Goal: Information Seeking & Learning: Check status

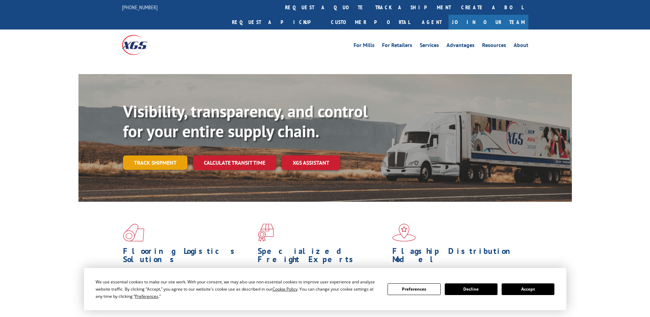
click at [154, 155] on link "Track shipment" at bounding box center [155, 162] width 64 height 14
click at [146, 155] on link "Track shipment" at bounding box center [155, 162] width 64 height 14
click at [157, 155] on link "Track shipment" at bounding box center [155, 162] width 64 height 14
click at [550, 202] on div "Flooring Logistics Solutions As an industry carrier of choice, XGS has brought …" at bounding box center [326, 265] width 494 height 126
click at [518, 290] on button "Accept" at bounding box center [528, 289] width 53 height 12
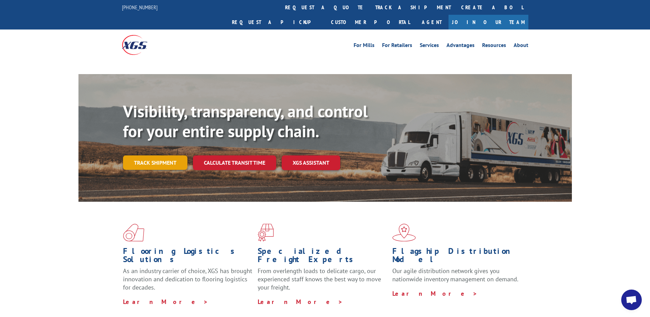
click at [134, 155] on link "Track shipment" at bounding box center [155, 162] width 64 height 14
click at [156, 155] on link "Track shipment" at bounding box center [155, 162] width 64 height 14
click at [152, 155] on link "Track shipment" at bounding box center [155, 162] width 64 height 14
click at [276, 60] on div at bounding box center [325, 64] width 650 height 8
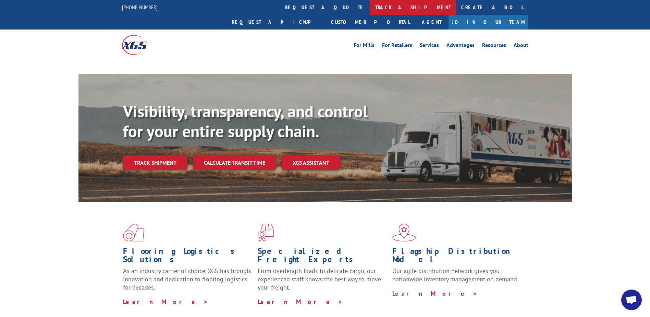
click at [370, 6] on link "track a shipment" at bounding box center [413, 7] width 86 height 15
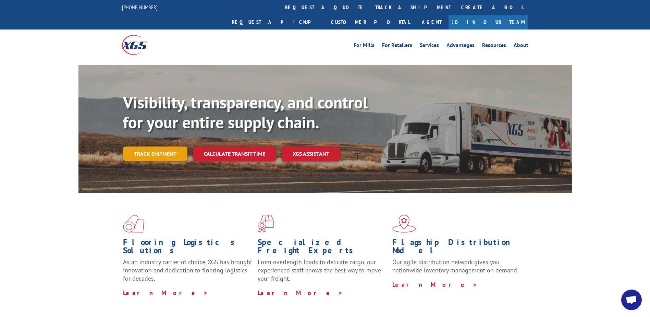
click at [151, 146] on link "Track shipment" at bounding box center [155, 153] width 64 height 14
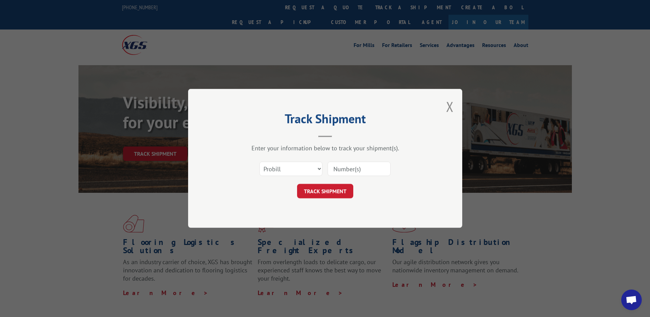
drag, startPoint x: 334, startPoint y: 169, endPoint x: 324, endPoint y: 178, distance: 14.3
click at [334, 169] on input at bounding box center [359, 169] width 63 height 14
paste input "17522545"
type input "17522545"
click at [313, 194] on button "TRACK SHIPMENT" at bounding box center [325, 191] width 56 height 14
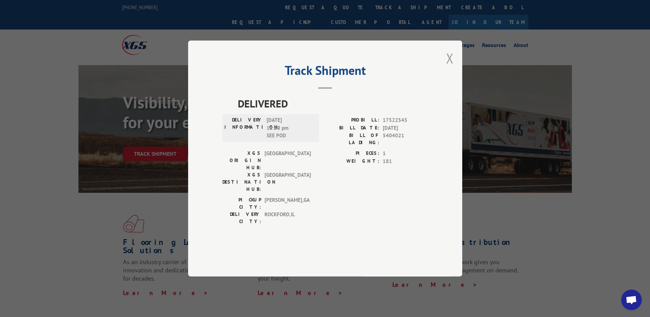
click at [447, 67] on button "Close modal" at bounding box center [450, 58] width 8 height 18
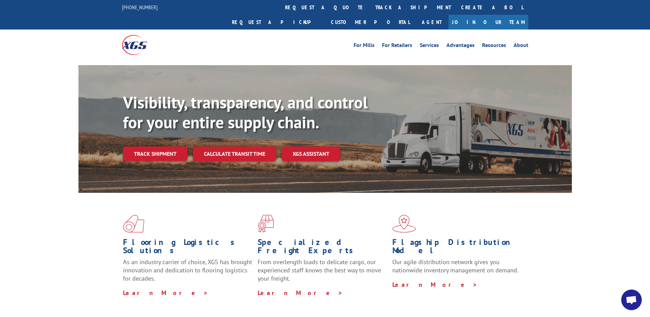
click at [629, 307] on span "Open chat" at bounding box center [632, 299] width 21 height 21
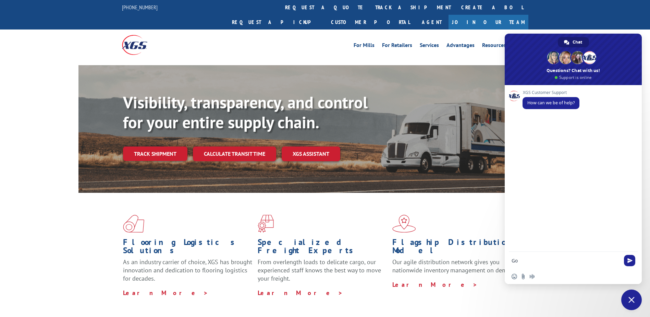
type textarea "G"
